Goal: Information Seeking & Learning: Check status

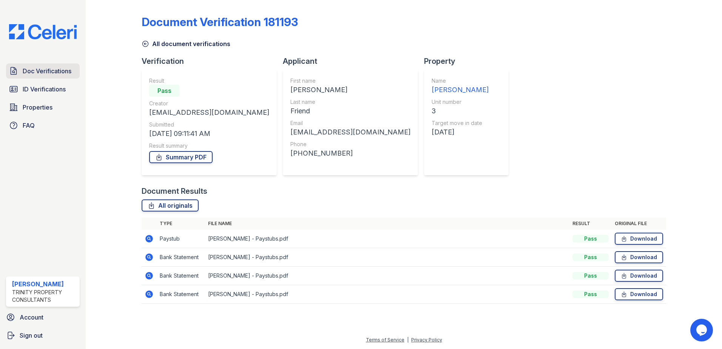
drag, startPoint x: 0, startPoint y: 0, endPoint x: 53, endPoint y: 72, distance: 89.2
click at [53, 72] on span "Doc Verifications" at bounding box center [47, 70] width 49 height 9
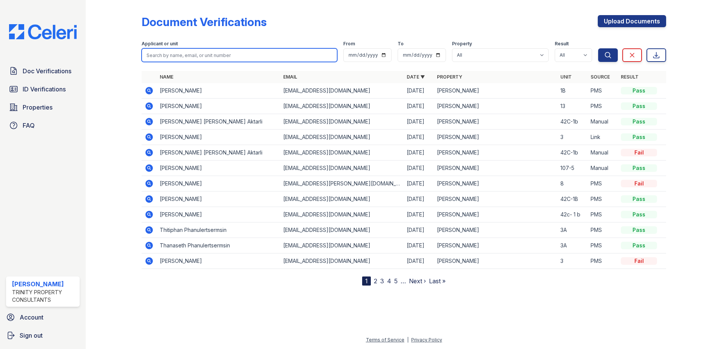
click at [249, 58] on input "search" at bounding box center [240, 55] width 196 height 14
type input "Erkan"
click at [598, 48] on button "Search" at bounding box center [608, 55] width 20 height 14
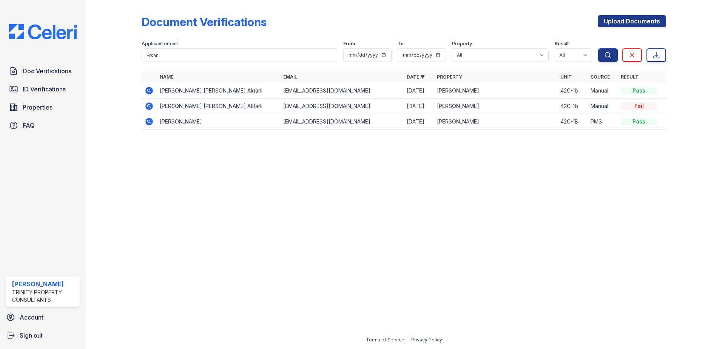
click at [150, 124] on icon at bounding box center [149, 122] width 8 height 8
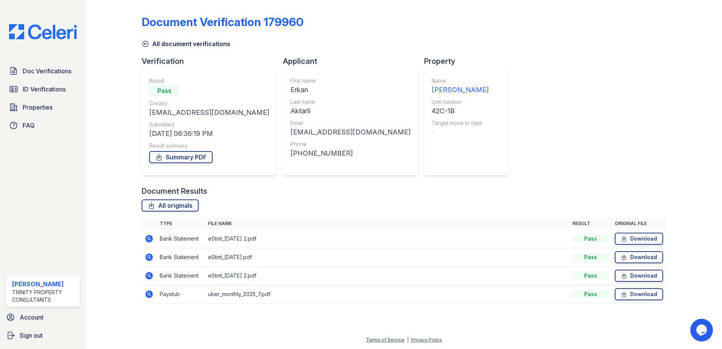
click at [153, 295] on icon at bounding box center [149, 295] width 8 height 8
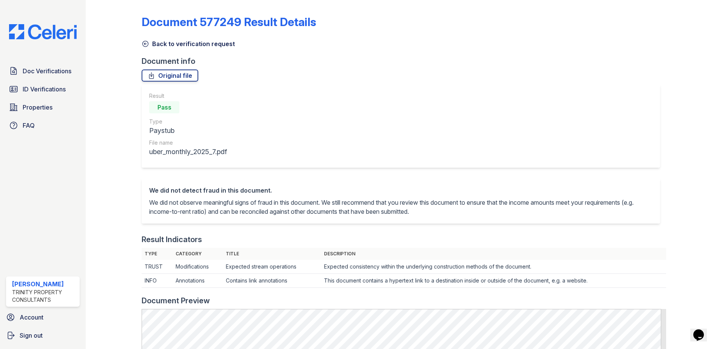
click at [150, 45] on link "Back to verification request" at bounding box center [188, 43] width 93 height 9
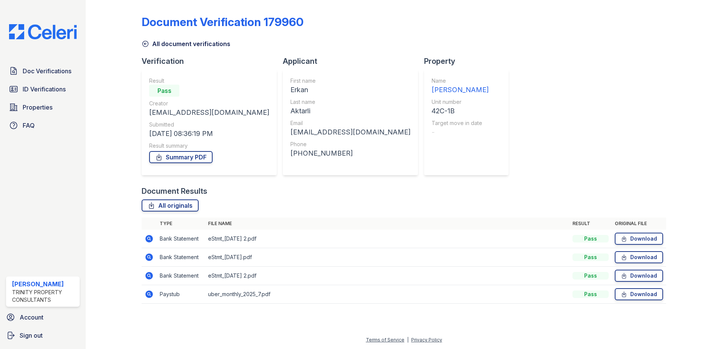
click at [147, 278] on icon at bounding box center [149, 276] width 8 height 8
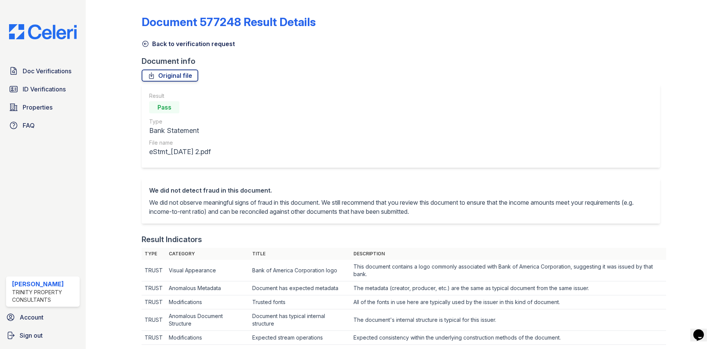
scroll to position [189, 0]
